Goal: Information Seeking & Learning: Learn about a topic

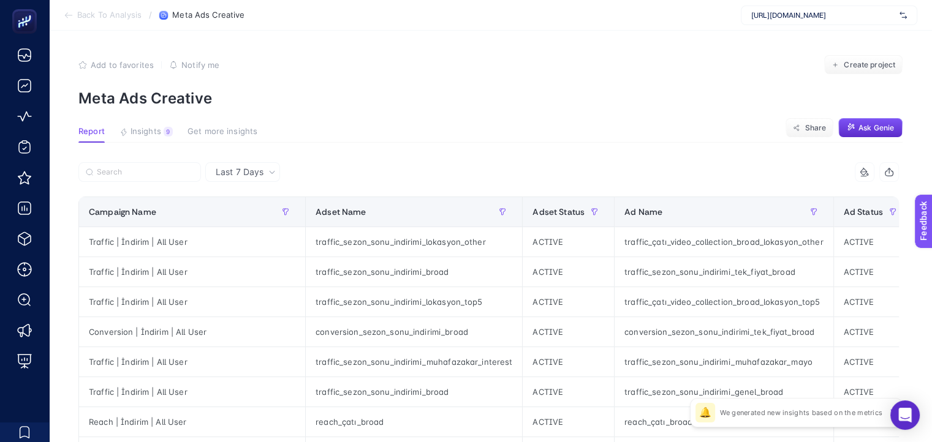
click at [617, 139] on section "Report Insights 9 We generated new insights based on the metrics Get more insig…" at bounding box center [490, 135] width 824 height 16
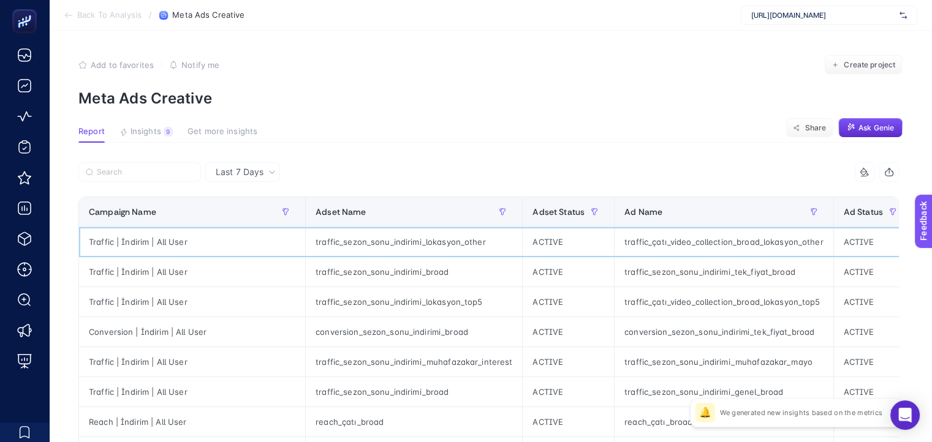
click at [143, 248] on div "Traffic | İndirim | All User" at bounding box center [192, 241] width 226 height 29
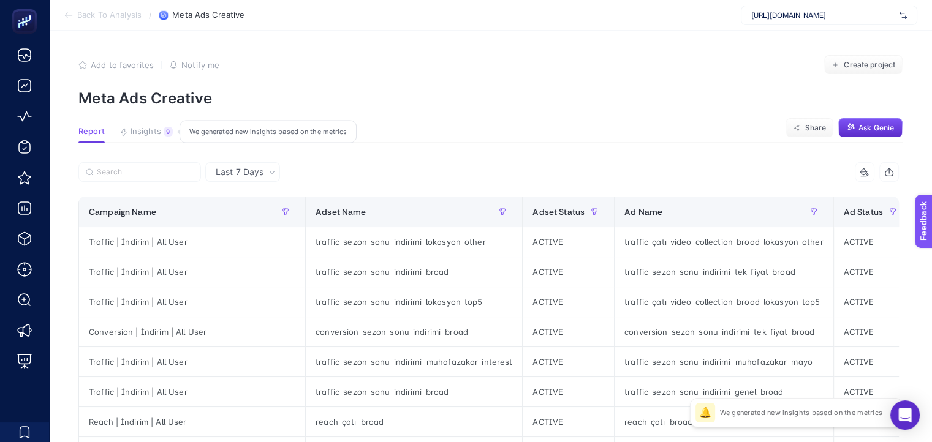
click at [162, 127] on button "Insights 9 We generated new insights based on the metrics" at bounding box center [145, 135] width 53 height 16
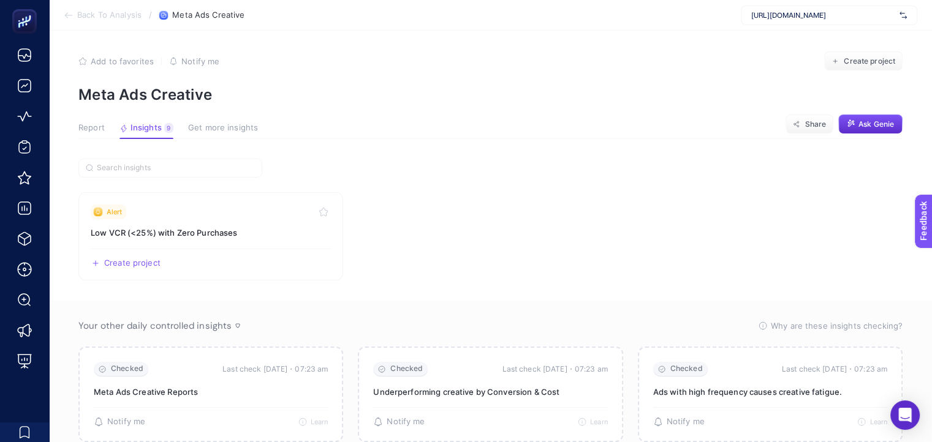
scroll to position [184, 0]
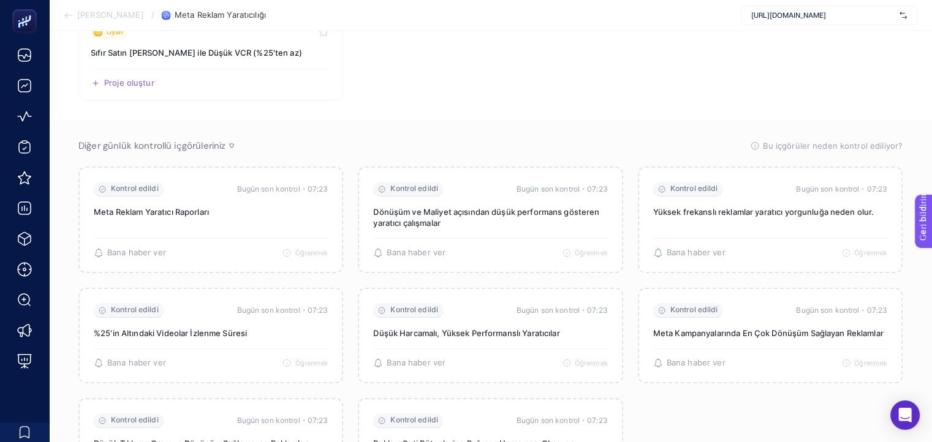
click at [461, 78] on section "Uyarı Sıfır Satın [PERSON_NAME] ile Düşük VCR (%25'ten az) Proje oluştur Paylaş…" at bounding box center [490, 56] width 824 height 88
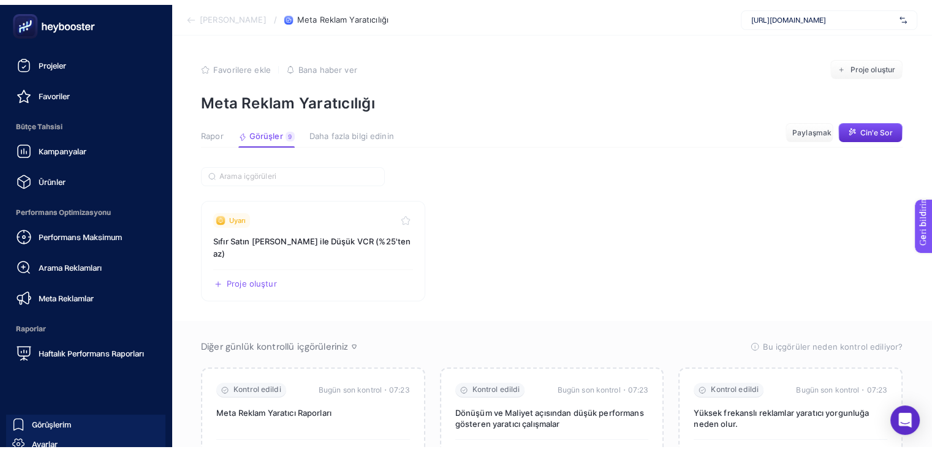
scroll to position [122, 0]
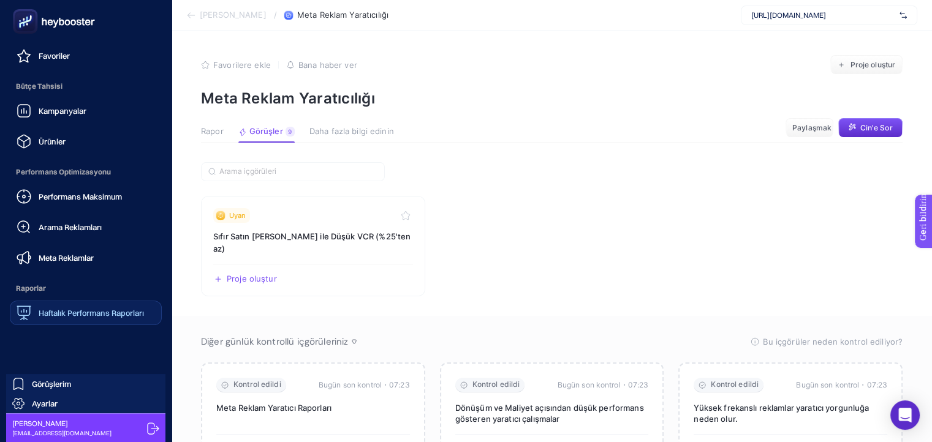
click at [90, 309] on font "Haftalık Performans Raporları" at bounding box center [91, 313] width 105 height 10
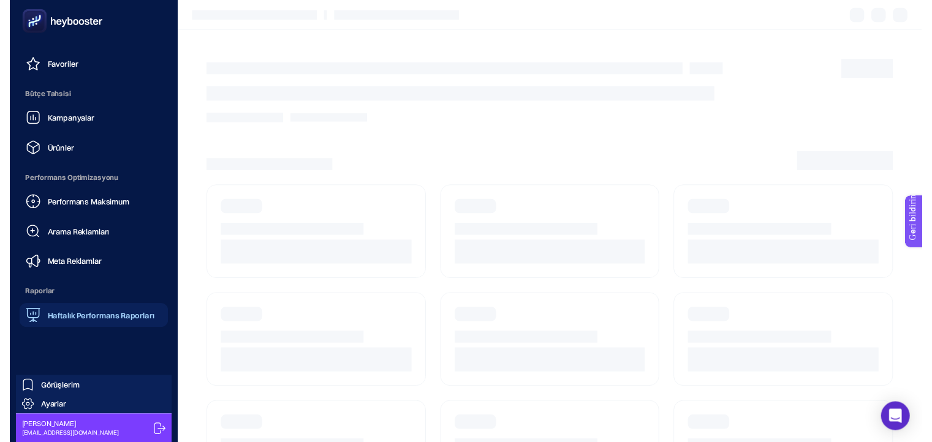
scroll to position [39, 0]
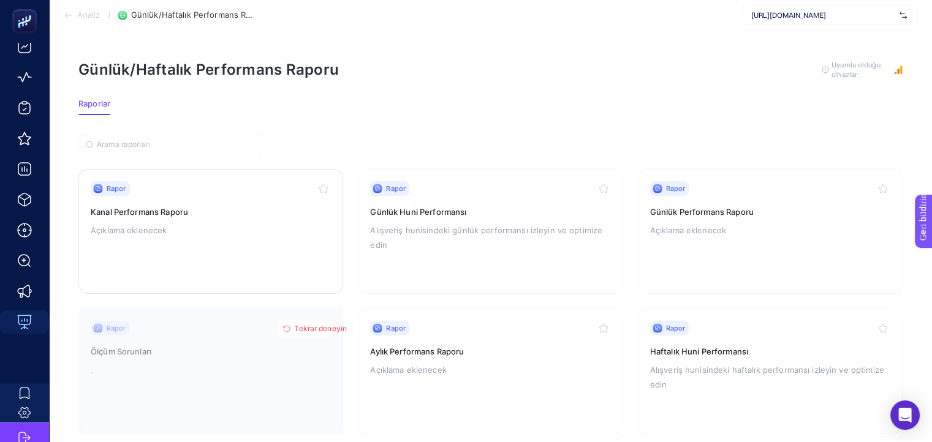
click at [132, 225] on font "Açıklama eklenecek" at bounding box center [129, 230] width 76 height 10
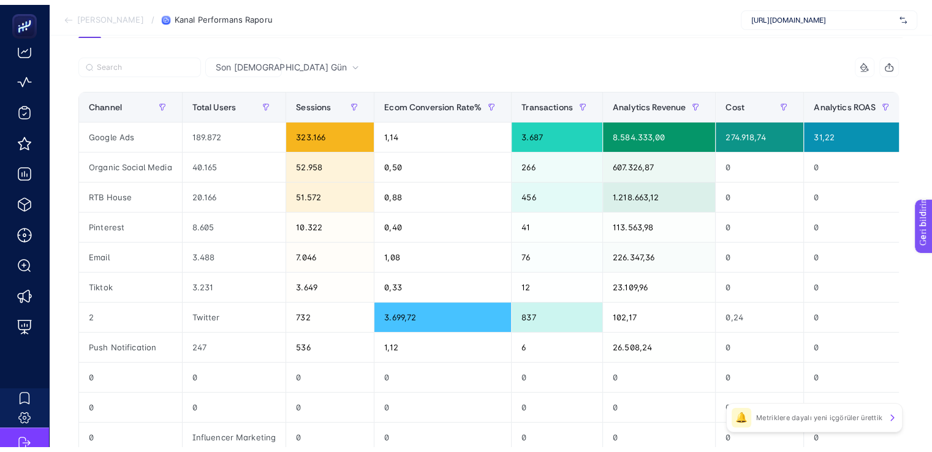
scroll to position [184, 0]
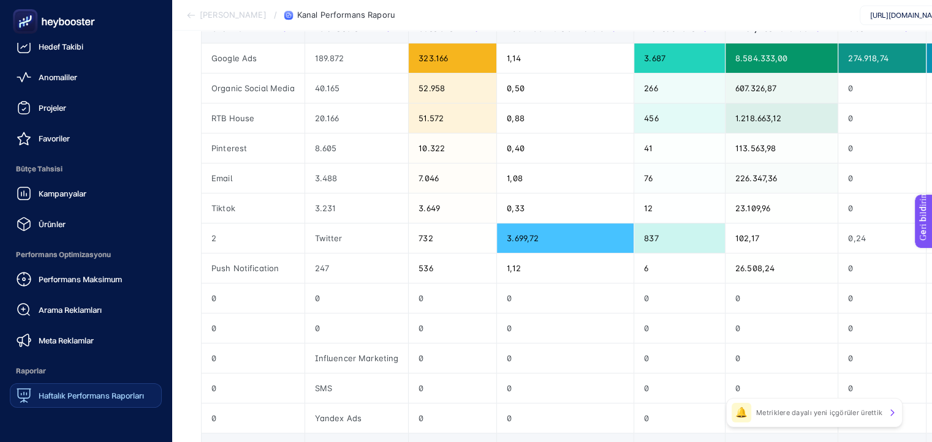
click at [45, 394] on font "Haftalık Performans Raporları" at bounding box center [91, 396] width 105 height 10
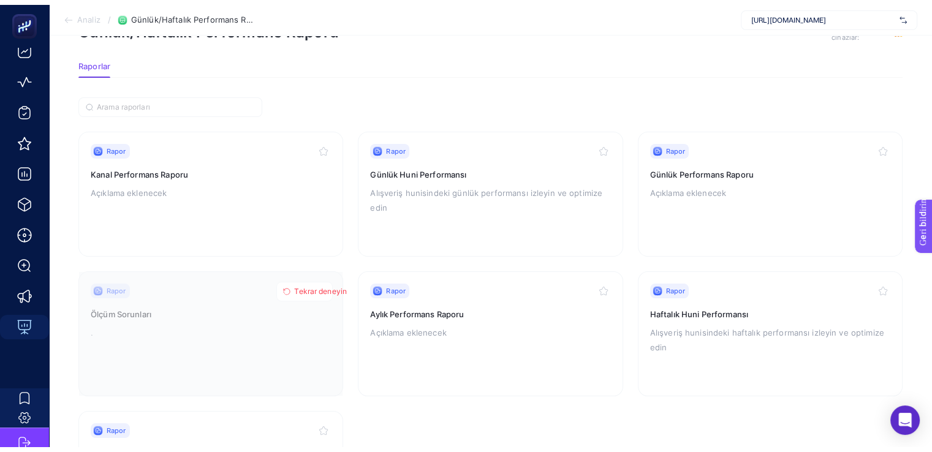
scroll to position [37, 0]
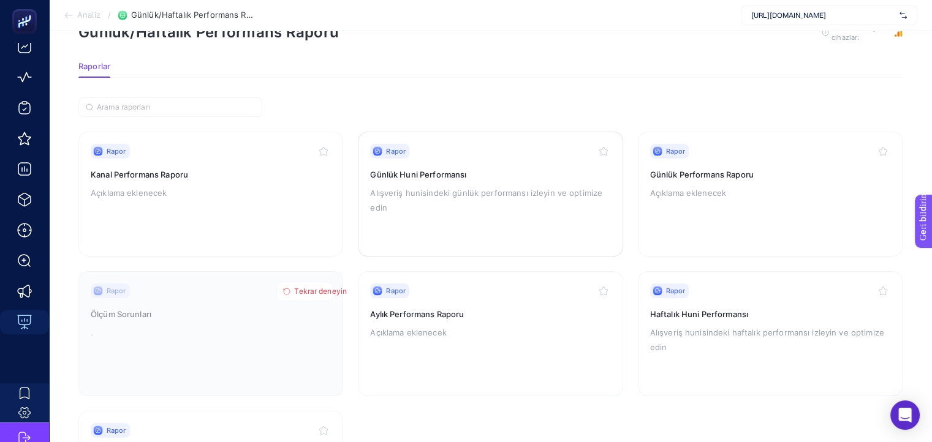
click at [469, 198] on p "Alışveriş hunisindeki günlük performansı izleyin ve optimize edin" at bounding box center [490, 200] width 240 height 29
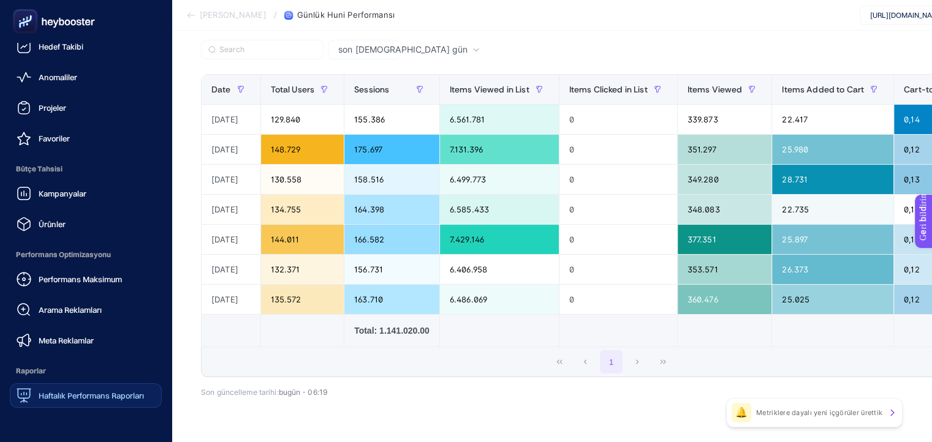
click at [45, 395] on font "Haftalık Performans Raporları" at bounding box center [91, 396] width 105 height 10
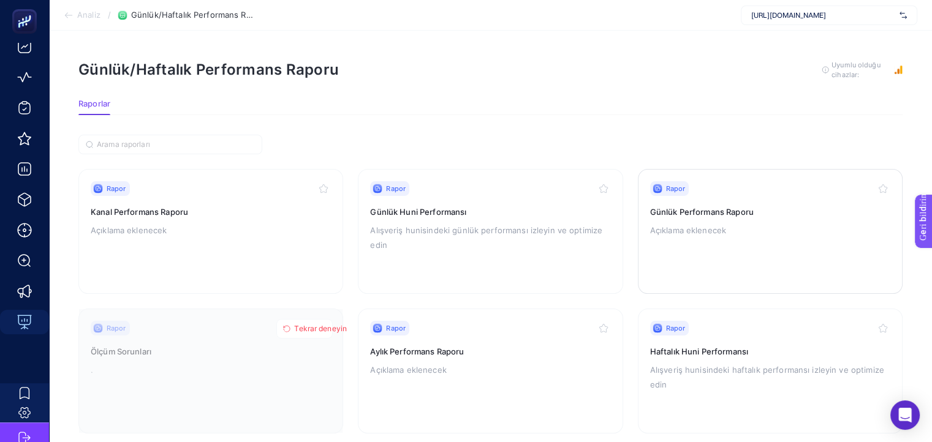
click at [758, 233] on p "Açıklama eklenecek" at bounding box center [770, 230] width 240 height 15
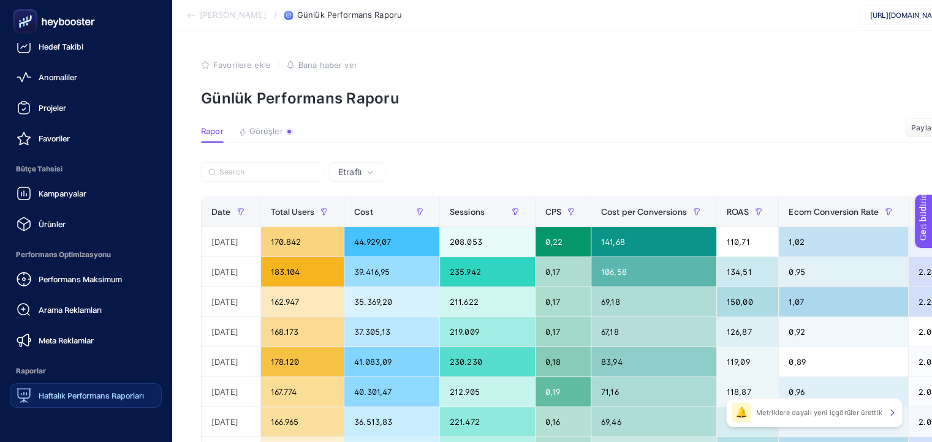
click at [75, 402] on div "Haftalık Performans Raporları" at bounding box center [80, 395] width 127 height 15
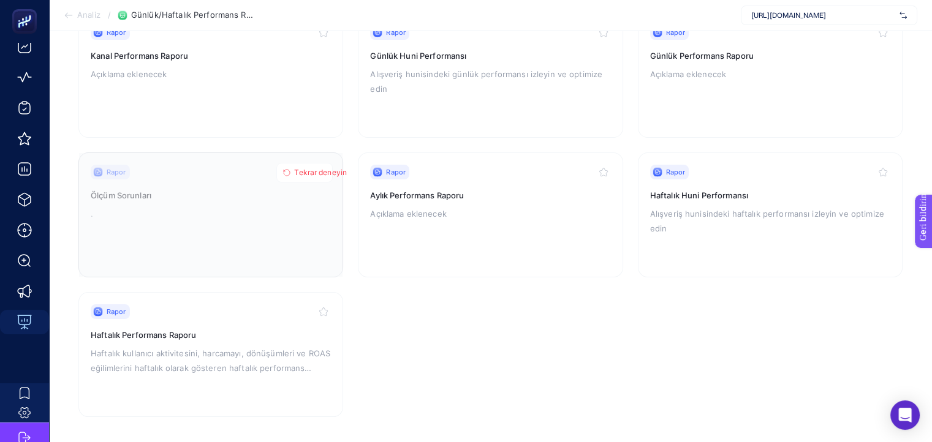
scroll to position [160, 0]
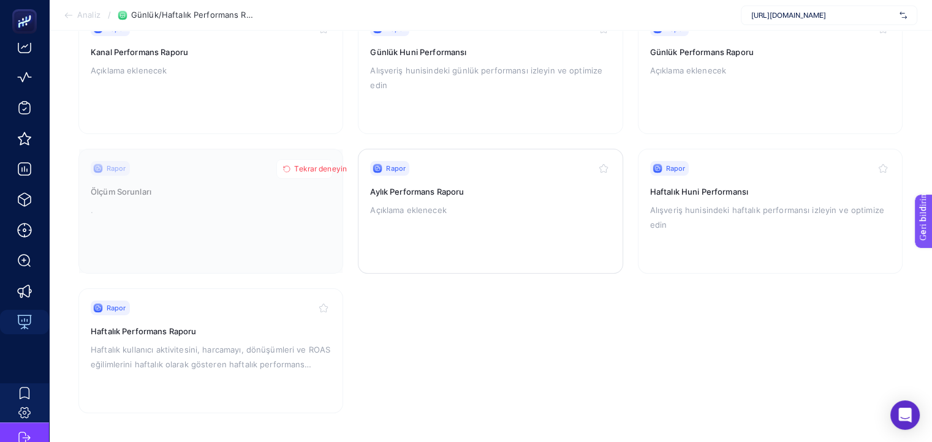
click at [487, 204] on p "Açıklama eklenecek" at bounding box center [490, 210] width 240 height 15
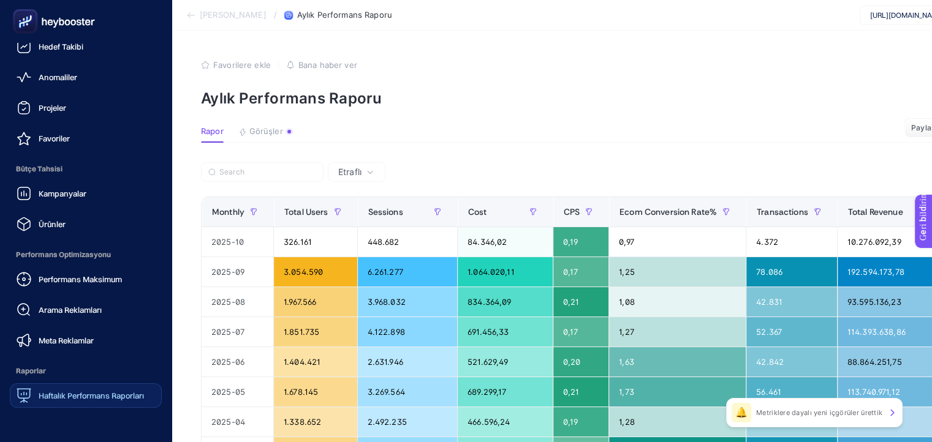
click at [69, 396] on font "Haftalık Performans Raporları" at bounding box center [91, 396] width 105 height 10
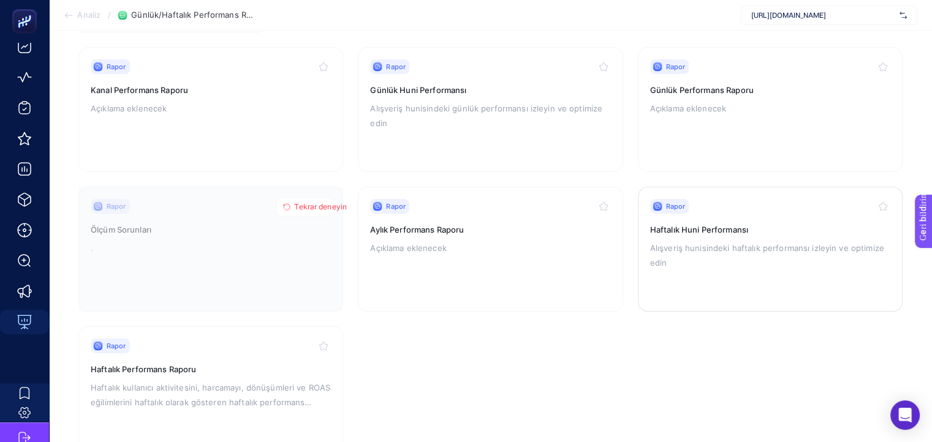
scroll to position [123, 0]
click at [280, 388] on font "Haftalık kullanıcı aktivitesini, harcamayı, dönüşümleri ve ROAS eğilimlerini ha…" at bounding box center [211, 401] width 240 height 39
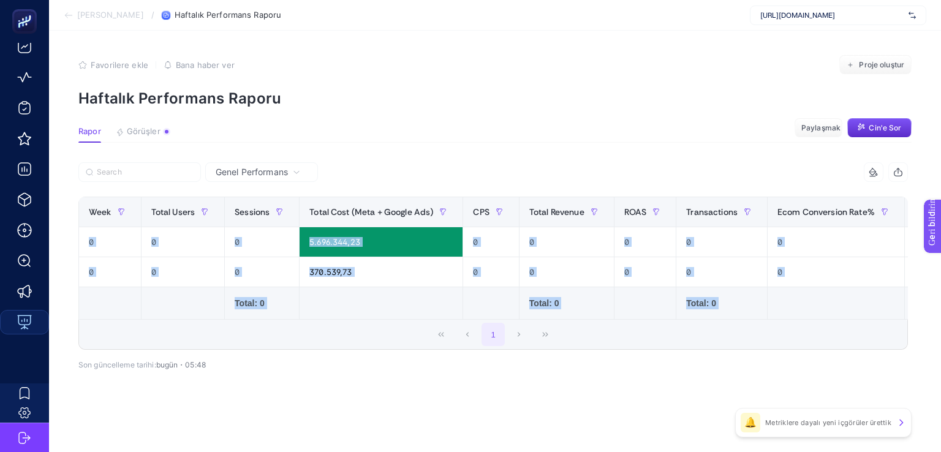
drag, startPoint x: 304, startPoint y: 327, endPoint x: 357, endPoint y: 323, distance: 53.4
click at [357, 323] on div "11 items selected Week Total Users Sessions Total Cost (Meta + Google Ads) CPS …" at bounding box center [492, 255] width 829 height 187
click at [368, 293] on td at bounding box center [382, 303] width 164 height 32
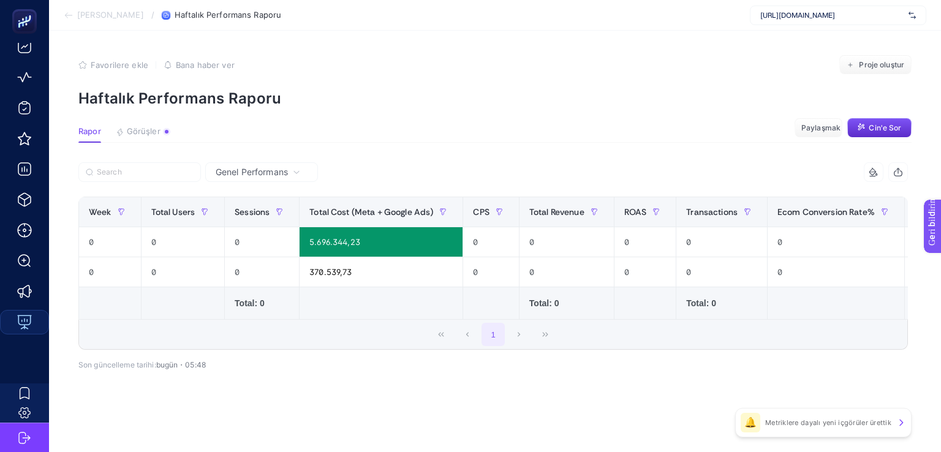
drag, startPoint x: 409, startPoint y: 318, endPoint x: 515, endPoint y: 313, distance: 106.1
click at [515, 313] on tr "Total: 0 Total: 0 Total: 0 Total: 0" at bounding box center [591, 303] width 1025 height 32
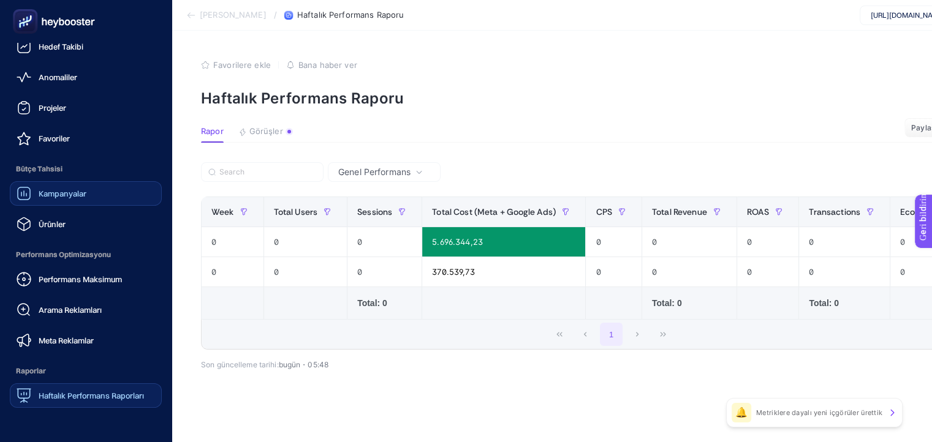
click at [85, 196] on font "Kampanyalar" at bounding box center [63, 194] width 48 height 10
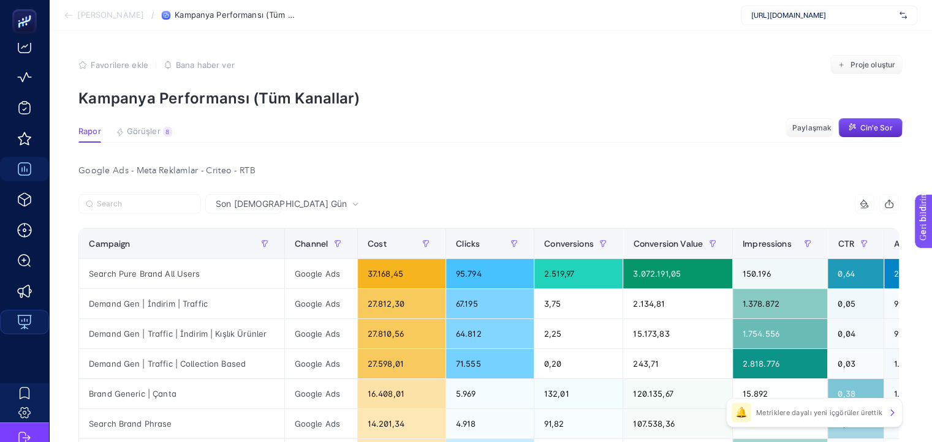
click at [203, 170] on font "Google Ads - Meta Reklamlar - Criteo - RTB" at bounding box center [166, 171] width 177 height 9
click at [268, 170] on div "Google Ads - Meta Reklamlar - Criteo - RTB" at bounding box center [489, 170] width 840 height 17
click at [534, 167] on div "Google Ads - Meta Reklamlar - Criteo - RTB" at bounding box center [489, 170] width 840 height 17
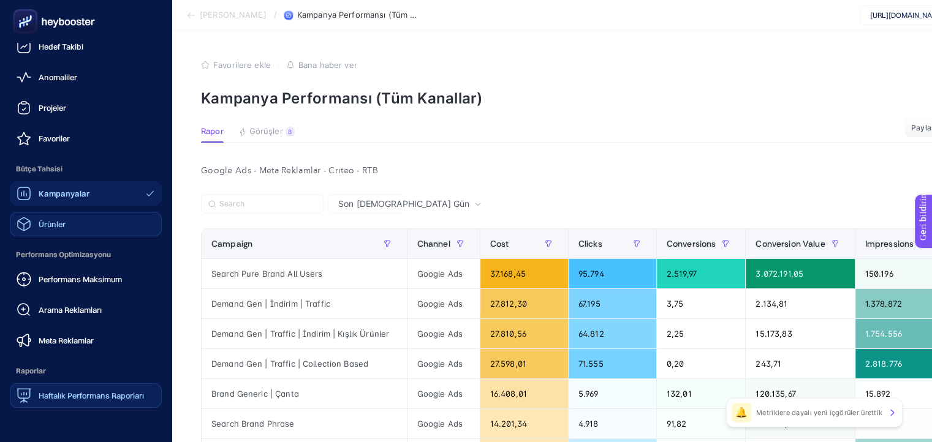
click at [78, 224] on link "Ürünler" at bounding box center [86, 224] width 152 height 25
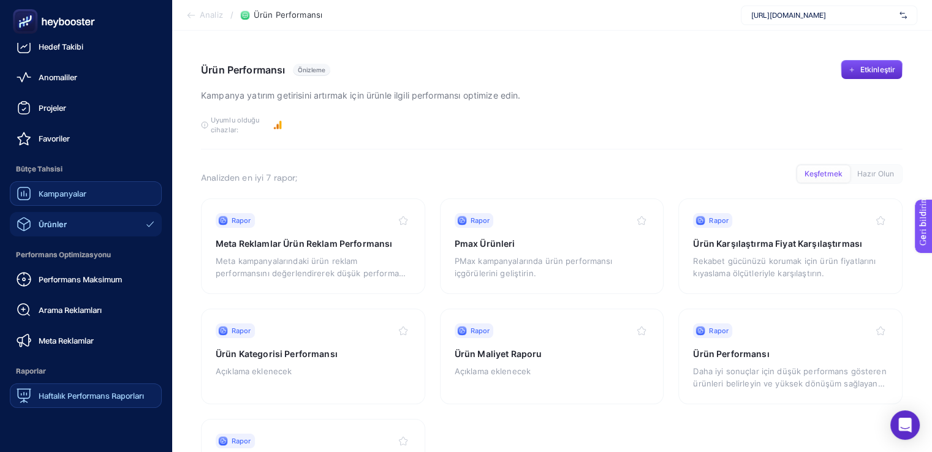
click at [76, 195] on font "Kampanyalar" at bounding box center [63, 194] width 48 height 10
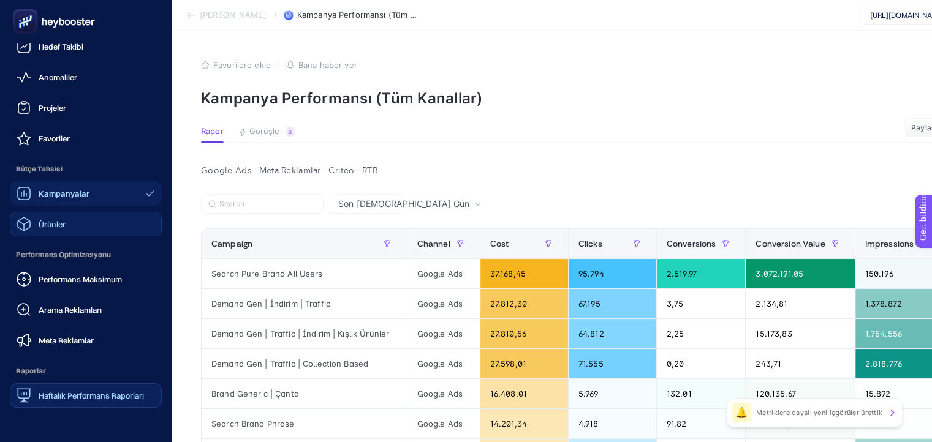
click at [70, 217] on link "Ürünler" at bounding box center [86, 224] width 152 height 25
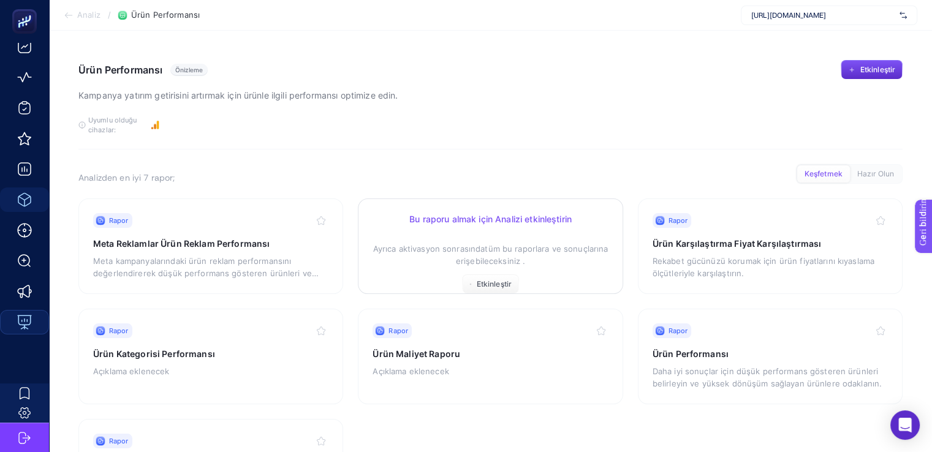
click at [493, 259] on font "tüm bu raporlara ve sonuçlarına erişebileceksiniz ." at bounding box center [532, 255] width 153 height 22
